Goal: Information Seeking & Learning: Learn about a topic

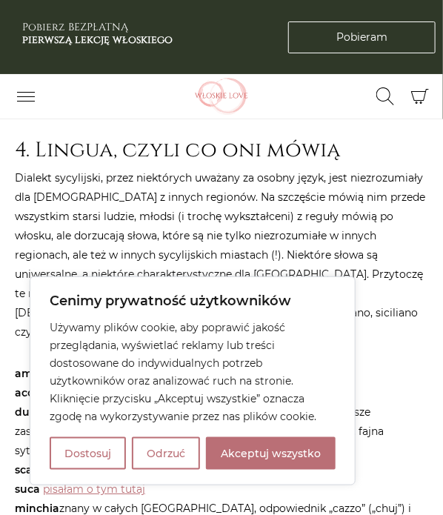
scroll to position [1858, 0]
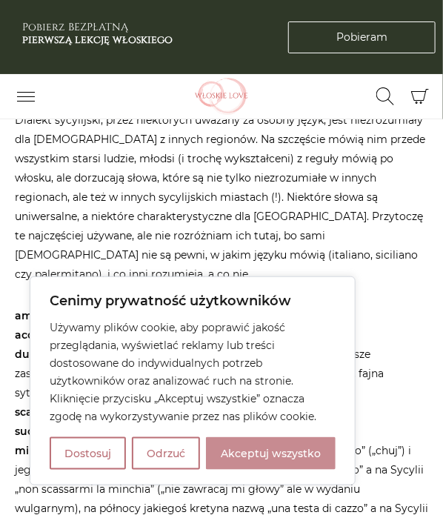
click at [250, 461] on button "Akceptuj wszystko" at bounding box center [271, 453] width 130 height 33
checkbox input "true"
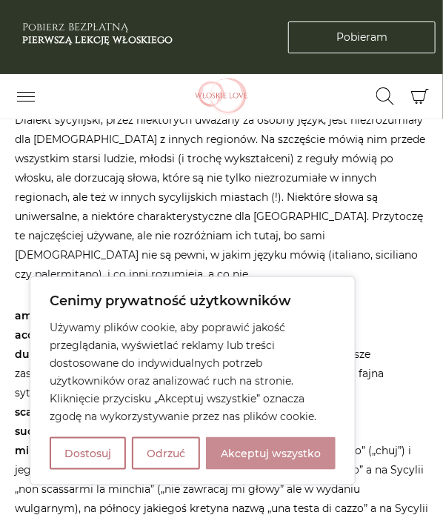
checkbox input "true"
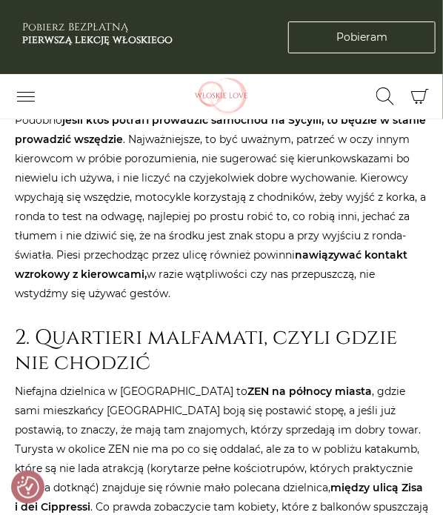
scroll to position [873, 0]
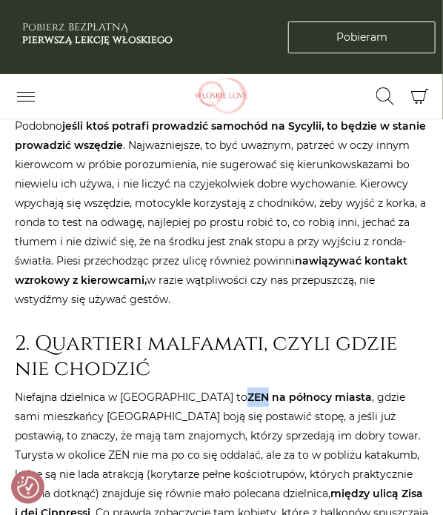
drag, startPoint x: 182, startPoint y: 354, endPoint x: 199, endPoint y: 354, distance: 17.0
click at [247, 390] on strong "ZEN na północy miasta" at bounding box center [309, 396] width 124 height 13
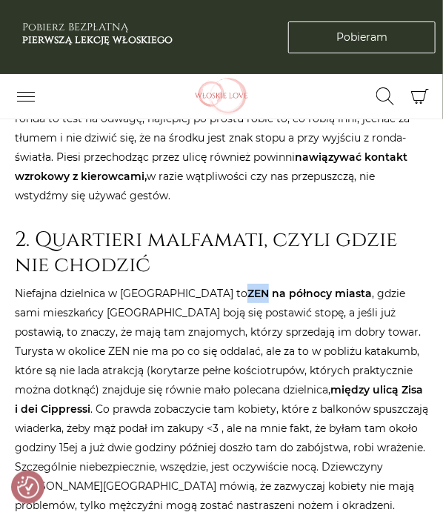
scroll to position [973, 0]
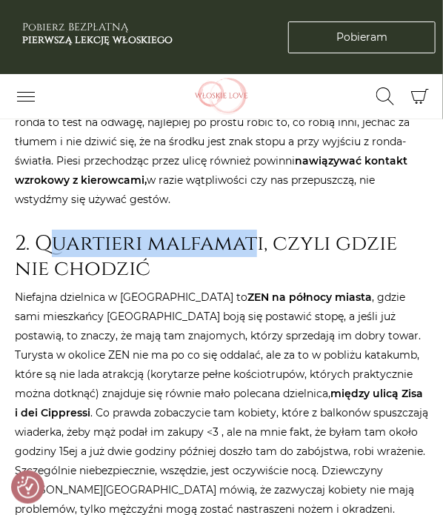
drag, startPoint x: 44, startPoint y: 201, endPoint x: 255, endPoint y: 203, distance: 210.4
click at [255, 231] on h2 "2. Quartieri malfamati, czyli gdzie nie chodzić" at bounding box center [221, 256] width 413 height 50
